Goal: Information Seeking & Learning: Learn about a topic

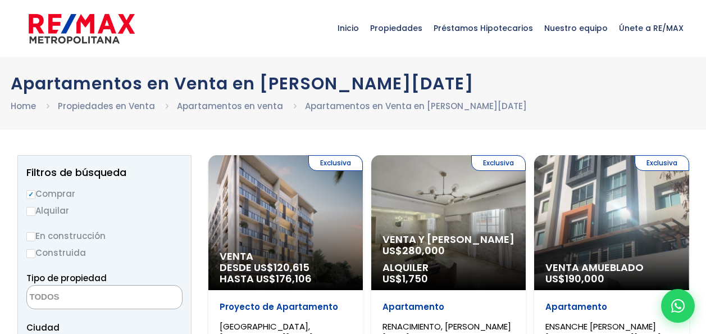
select select
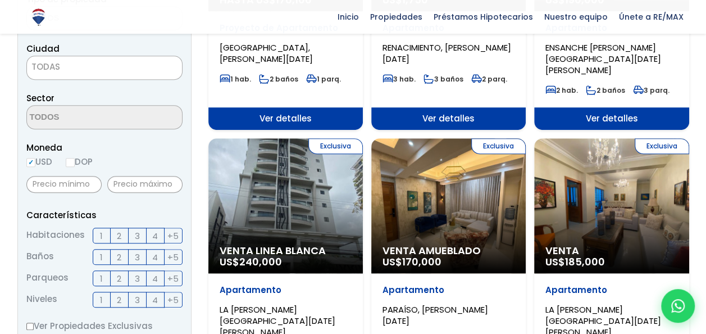
scroll to position [281, 0]
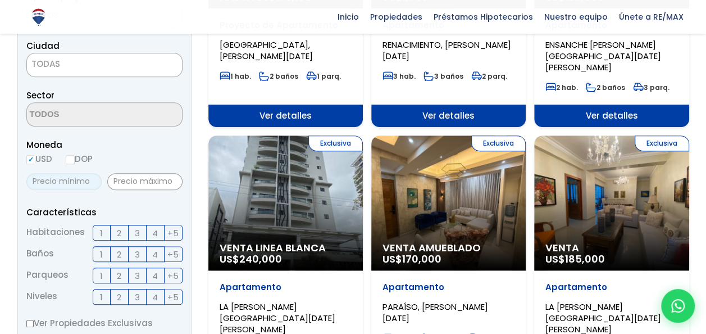
click at [73, 188] on input "text" at bounding box center [63, 181] width 75 height 17
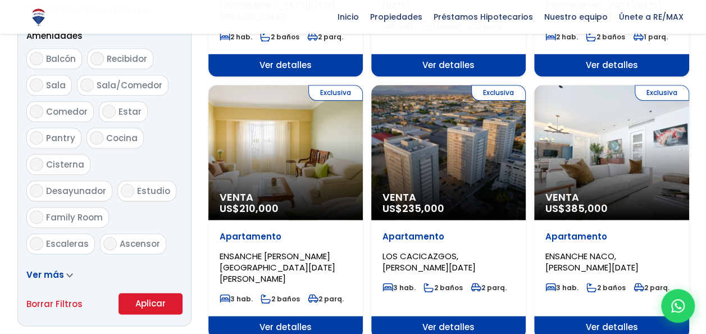
scroll to position [674, 0]
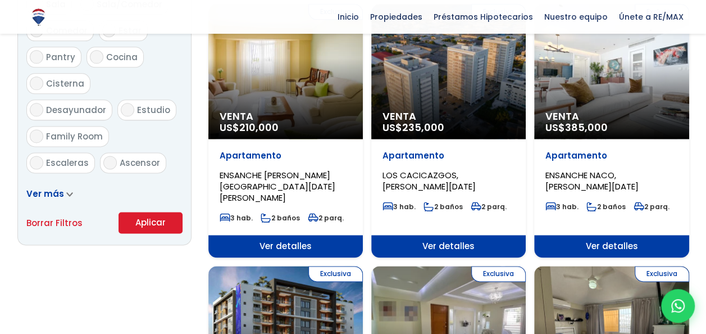
type input "65,000"
click at [161, 219] on button "Aplicar" at bounding box center [150, 222] width 64 height 21
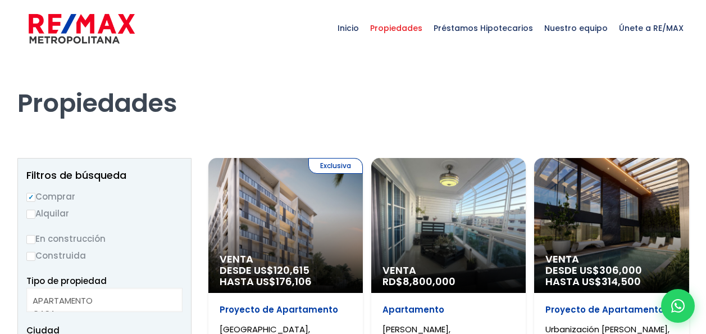
select select
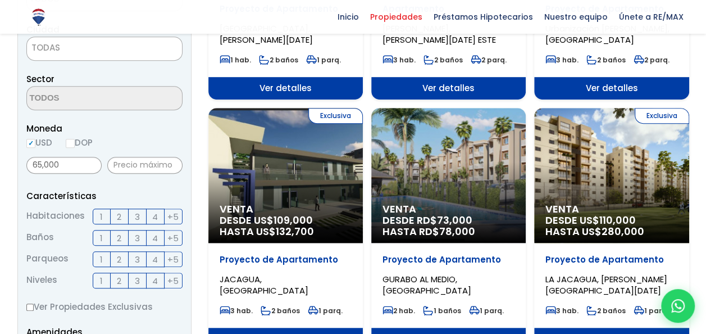
scroll to position [337, 0]
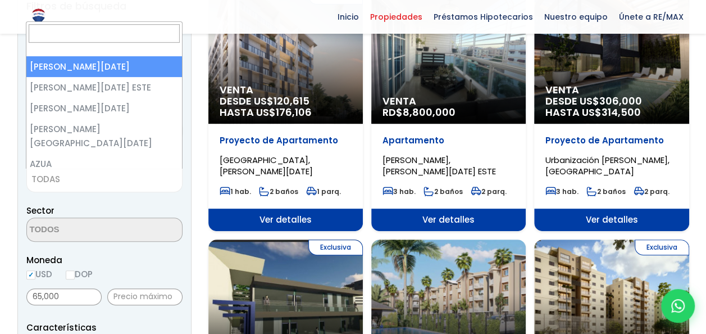
click at [98, 179] on span "TODAS" at bounding box center [104, 179] width 155 height 16
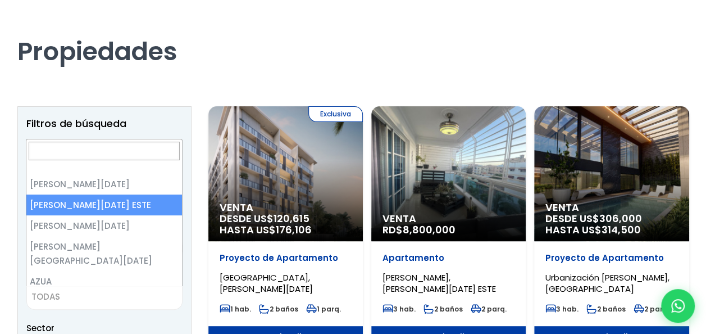
scroll to position [113, 0]
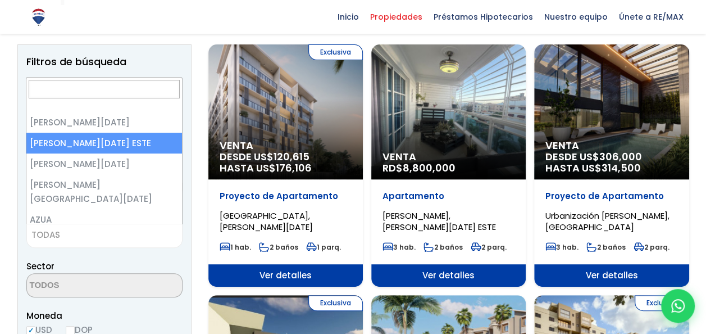
click at [226, 31] on div "Inicio Propiedades Préstamos Hipotecarios Calculadora de préstamos Nuestro equi…" at bounding box center [353, 17] width 672 height 34
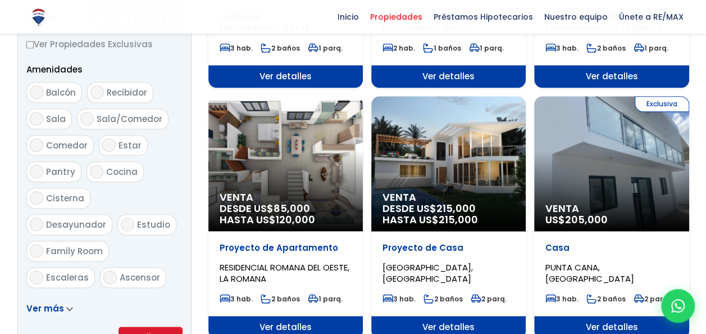
scroll to position [674, 0]
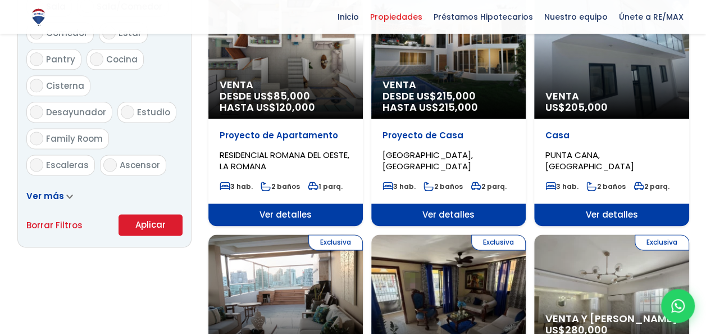
click at [66, 223] on link "Borrar Filtros" at bounding box center [54, 225] width 56 height 14
radio input "false"
select select
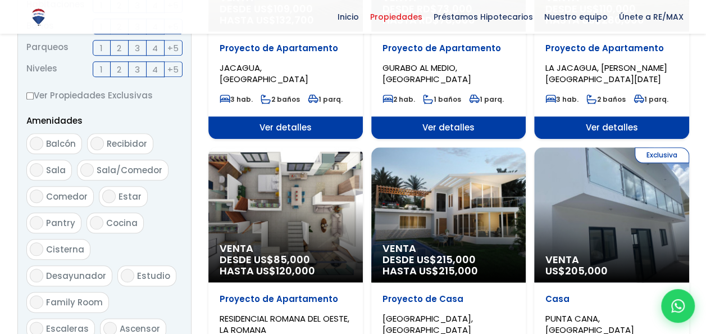
scroll to position [618, 0]
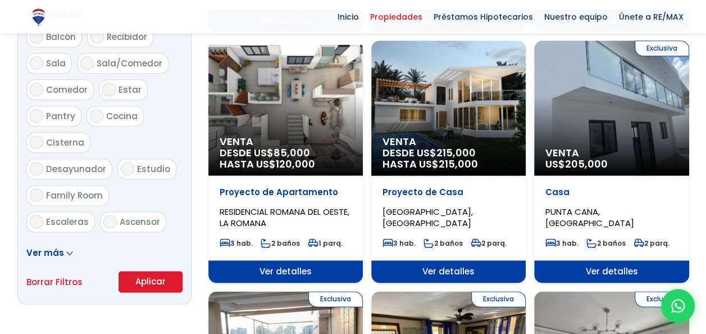
click at [61, 258] on div "Ver más" at bounding box center [104, 252] width 156 height 14
click at [67, 254] on icon at bounding box center [69, 253] width 5 height 3
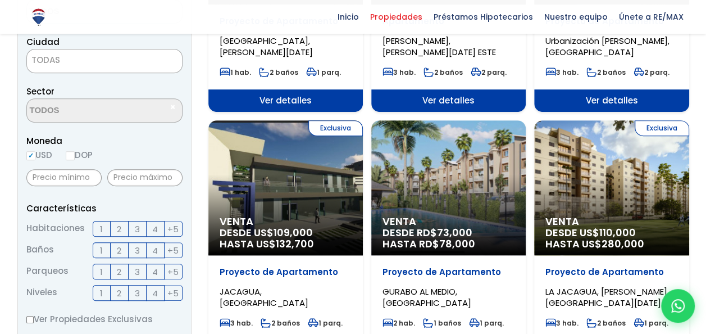
scroll to position [393, 0]
